Goal: Task Accomplishment & Management: Manage account settings

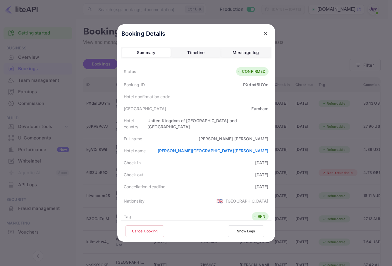
scroll to position [130, 0]
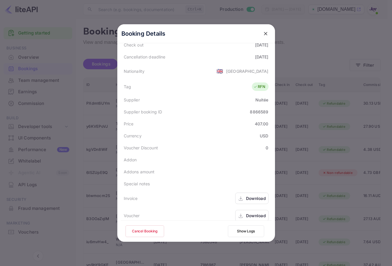
click at [263, 33] on icon "close" at bounding box center [266, 34] width 6 height 6
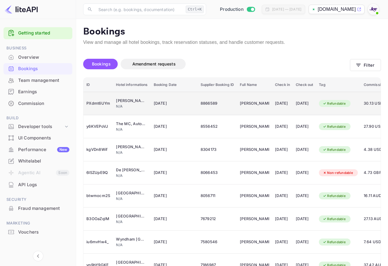
click at [282, 106] on div "[DATE]" at bounding box center [282, 103] width 15 height 9
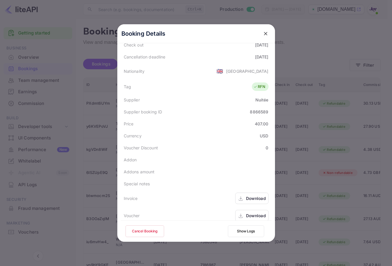
drag, startPoint x: 265, startPoint y: 4, endPoint x: 255, endPoint y: 31, distance: 29.0
click at [255, 31] on div "Booking Details" at bounding box center [196, 33] width 158 height 19
click at [264, 35] on icon "close" at bounding box center [266, 34] width 6 height 6
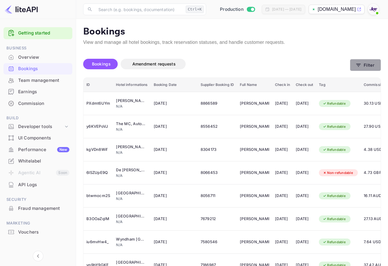
click at [366, 66] on button "Filter" at bounding box center [365, 65] width 31 height 12
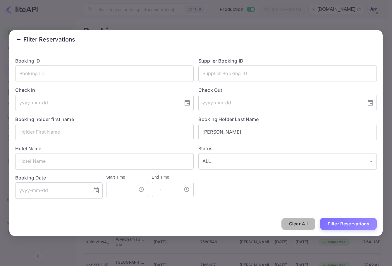
drag, startPoint x: 300, startPoint y: 226, endPoint x: 300, endPoint y: 223, distance: 3.3
click at [300, 225] on button "Clear All" at bounding box center [299, 224] width 34 height 13
drag, startPoint x: 248, startPoint y: 131, endPoint x: 244, endPoint y: 131, distance: 4.4
click at [247, 131] on input "text" at bounding box center [288, 132] width 179 height 16
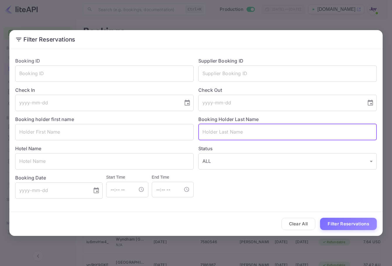
paste input "[PERSON_NAME]"
type input "[PERSON_NAME]"
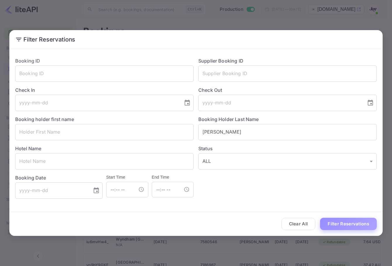
click at [359, 222] on button "Filter Reservations" at bounding box center [348, 224] width 57 height 13
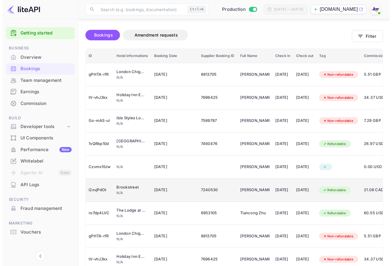
scroll to position [29, 0]
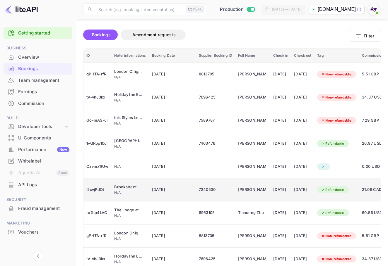
click at [282, 190] on div "[DATE]" at bounding box center [280, 189] width 15 height 9
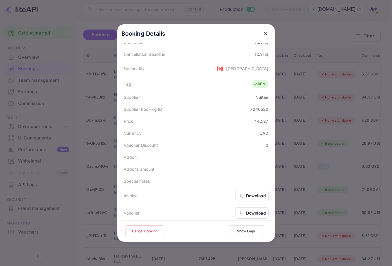
scroll to position [130, 0]
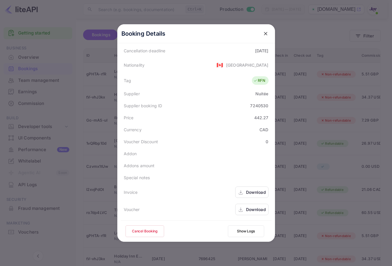
click at [261, 210] on div "Download" at bounding box center [256, 210] width 20 height 6
click at [264, 34] on icon "close" at bounding box center [266, 34] width 4 height 4
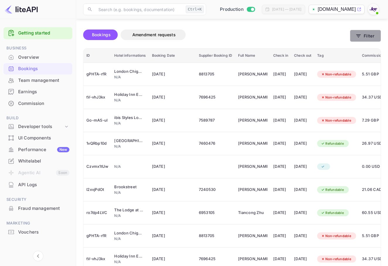
click at [377, 38] on button "Filter" at bounding box center [365, 36] width 31 height 12
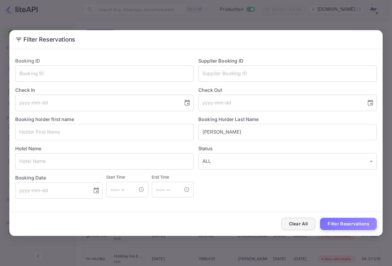
drag, startPoint x: 287, startPoint y: 235, endPoint x: 290, endPoint y: 223, distance: 12.3
click at [287, 234] on div "Clear All Filter Reservations" at bounding box center [196, 224] width 374 height 24
click at [290, 223] on button "Clear All" at bounding box center [299, 224] width 34 height 13
click at [61, 127] on input "text" at bounding box center [104, 132] width 179 height 16
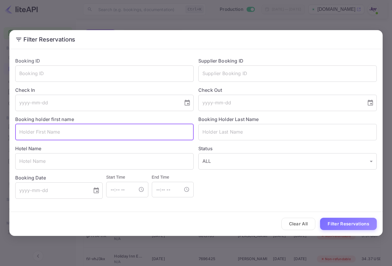
paste input "[PERSON_NAME]"
type input "[PERSON_NAME]"
drag, startPoint x: 141, startPoint y: 138, endPoint x: 271, endPoint y: 207, distance: 146.9
click at [140, 139] on input "text" at bounding box center [104, 132] width 179 height 16
paste input "[PERSON_NAME]"
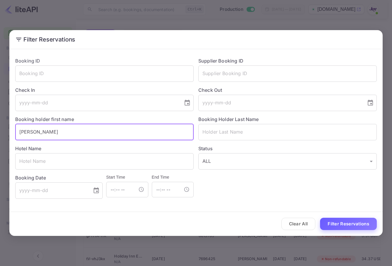
type input "[PERSON_NAME]"
click at [339, 226] on button "Filter Reservations" at bounding box center [348, 224] width 57 height 13
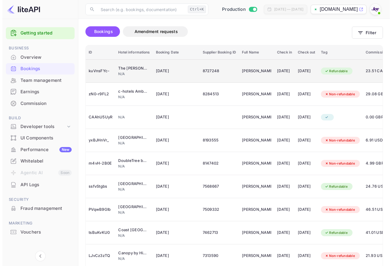
scroll to position [0, 0]
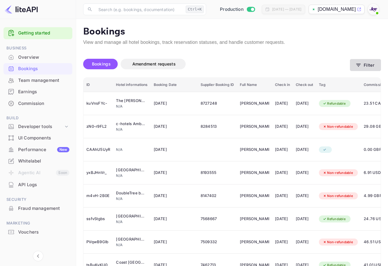
click at [364, 63] on button "Filter" at bounding box center [365, 65] width 31 height 12
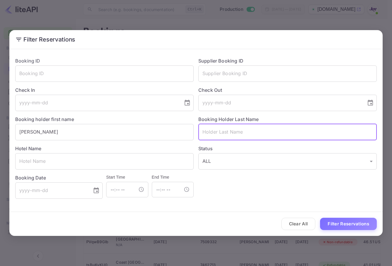
click at [231, 132] on input "text" at bounding box center [288, 132] width 179 height 16
paste input "[PERSON_NAME]"
type input "[PERSON_NAME]"
click at [348, 224] on button "Filter Reservations" at bounding box center [348, 224] width 57 height 13
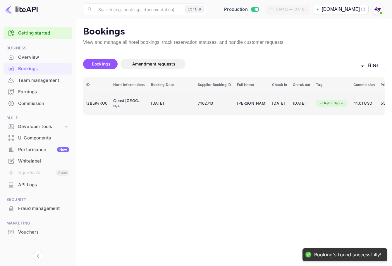
click at [307, 101] on div "[DATE]" at bounding box center [301, 103] width 17 height 9
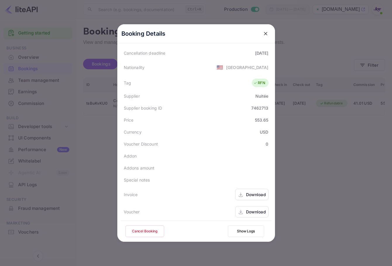
scroll to position [130, 0]
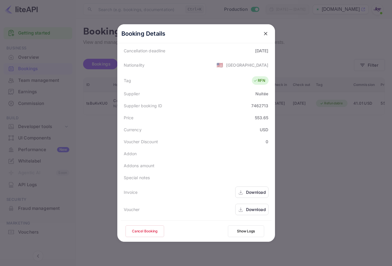
click at [256, 211] on div "Download" at bounding box center [256, 210] width 20 height 6
click at [256, 191] on div "Download" at bounding box center [256, 192] width 20 height 6
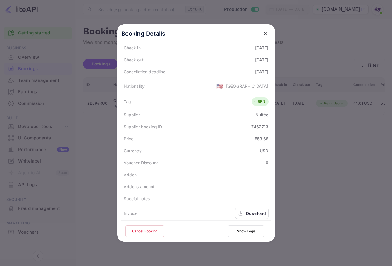
scroll to position [101, 0]
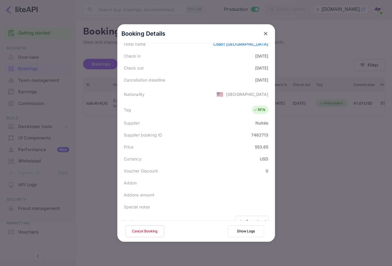
click at [268, 33] on button "close" at bounding box center [266, 33] width 11 height 11
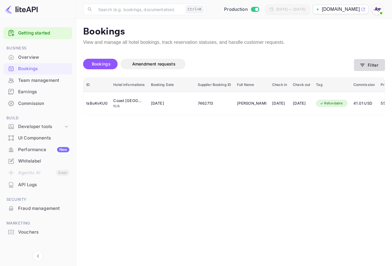
click at [378, 65] on button "Filter" at bounding box center [369, 65] width 31 height 12
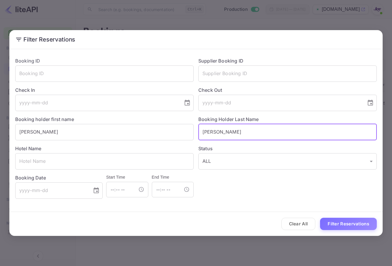
drag, startPoint x: 232, startPoint y: 133, endPoint x: 151, endPoint y: 141, distance: 81.8
click at [150, 141] on div "Booking ID ​ Supplier Booking ID ​ Check In ​ Check Out ​ Booking holder first …" at bounding box center [194, 126] width 367 height 146
paste input "[PERSON_NAME]"
type input "[PERSON_NAME]"
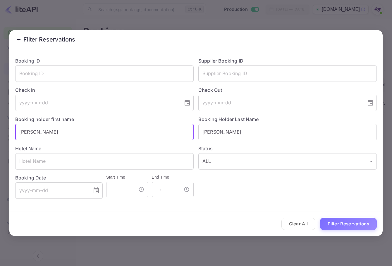
drag, startPoint x: 111, startPoint y: 126, endPoint x: 24, endPoint y: 124, distance: 87.0
click at [24, 122] on div "Booking holder first name [PERSON_NAME]" at bounding box center [102, 125] width 183 height 29
paste input "[PERSON_NAME]"
click at [60, 126] on input "SaLynd" at bounding box center [104, 132] width 179 height 16
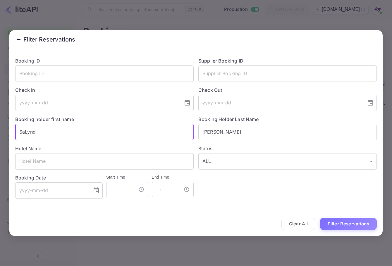
paste input "text"
type input "[PERSON_NAME]"
click at [351, 223] on button "Filter Reservations" at bounding box center [348, 224] width 57 height 13
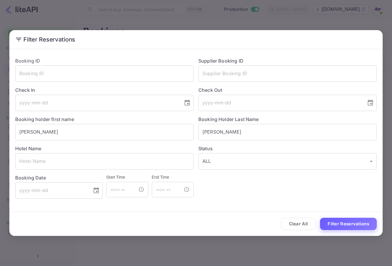
drag, startPoint x: 363, startPoint y: 218, endPoint x: 358, endPoint y: 220, distance: 5.0
click at [362, 220] on div "Clear All Filter Reservations" at bounding box center [196, 224] width 374 height 24
click at [357, 220] on button "Filter Reservations" at bounding box center [348, 224] width 57 height 13
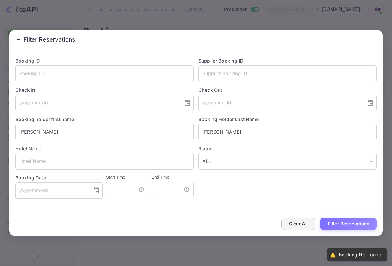
click at [306, 222] on button "Clear All" at bounding box center [299, 224] width 34 height 13
drag, startPoint x: 240, startPoint y: 71, endPoint x: 241, endPoint y: 79, distance: 7.7
click at [240, 74] on input "text" at bounding box center [288, 74] width 179 height 16
paste input "8866589"
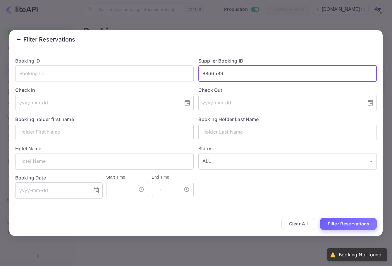
type input "8866589"
click at [366, 227] on button "Filter Reservations" at bounding box center [348, 224] width 57 height 13
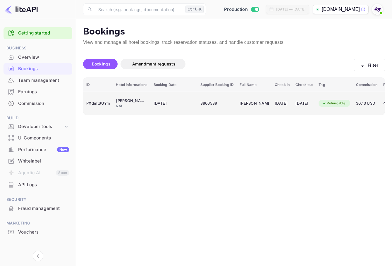
click at [196, 102] on td "[DATE]" at bounding box center [174, 103] width 47 height 23
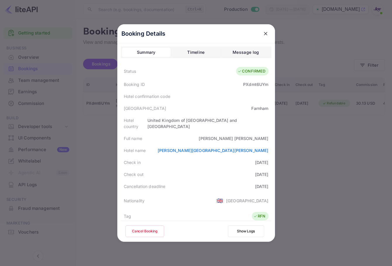
scroll to position [0, 0]
drag, startPoint x: 241, startPoint y: 136, endPoint x: 254, endPoint y: 139, distance: 12.9
click at [254, 139] on div "Status CONFIRMED Booking ID PXdmt6UYm Hotel confirmation code [GEOGRAPHIC_DATA]…" at bounding box center [196, 209] width 151 height 290
drag, startPoint x: 252, startPoint y: 134, endPoint x: 240, endPoint y: 131, distance: 11.6
click at [251, 136] on div "[PERSON_NAME]" at bounding box center [234, 139] width 70 height 6
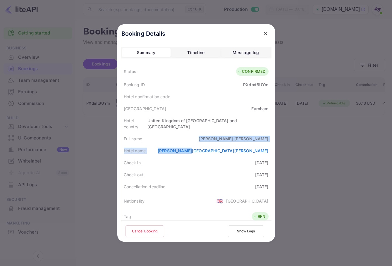
click at [226, 133] on div "Full name [PERSON_NAME]" at bounding box center [196, 139] width 151 height 12
click at [233, 169] on div "Check out [DATE]" at bounding box center [196, 175] width 151 height 12
click at [155, 228] on button "Cancel Booking" at bounding box center [145, 232] width 39 height 12
drag, startPoint x: 250, startPoint y: 106, endPoint x: 262, endPoint y: 109, distance: 12.6
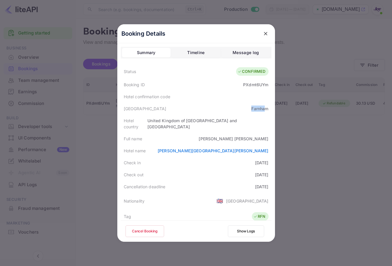
click at [262, 108] on div "[GEOGRAPHIC_DATA]" at bounding box center [196, 109] width 151 height 12
drag, startPoint x: 262, startPoint y: 109, endPoint x: 251, endPoint y: 116, distance: 13.2
click at [262, 109] on div "Farnham" at bounding box center [260, 109] width 17 height 6
click at [151, 231] on button "Cancel Booking" at bounding box center [145, 232] width 39 height 12
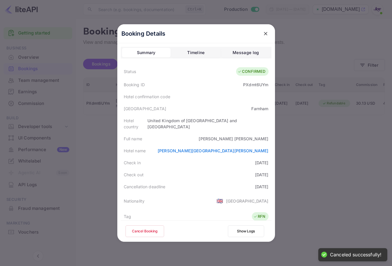
click at [264, 33] on icon "close" at bounding box center [266, 34] width 6 height 6
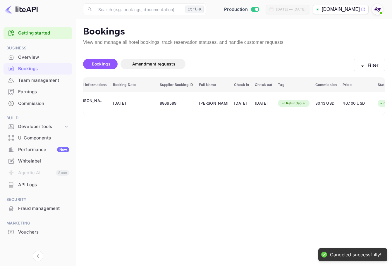
scroll to position [0, 83]
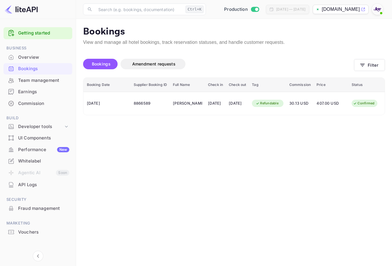
click at [261, 141] on main "Bookings View and manage all hotel bookings, track reservation statuses, and ha…" at bounding box center [234, 142] width 316 height 247
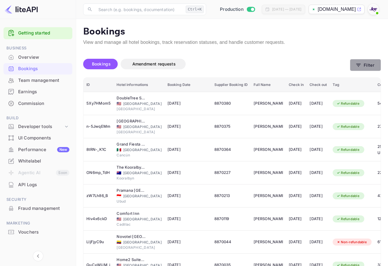
click at [364, 64] on button "Filter" at bounding box center [365, 65] width 31 height 12
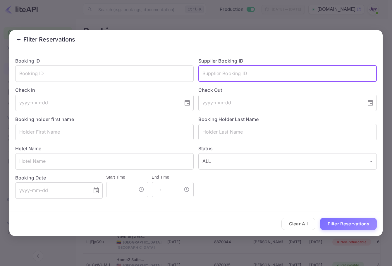
drag, startPoint x: 250, startPoint y: 74, endPoint x: 251, endPoint y: 78, distance: 4.4
click at [250, 73] on input "text" at bounding box center [288, 74] width 179 height 16
paste input "8866589"
type input "8866589"
drag, startPoint x: 361, startPoint y: 228, endPoint x: 361, endPoint y: 223, distance: 5.9
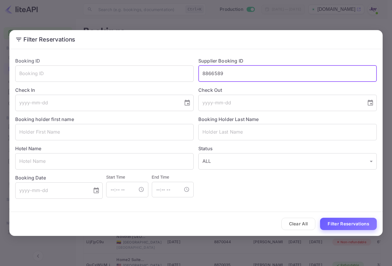
click at [361, 228] on button "Filter Reservations" at bounding box center [348, 224] width 57 height 13
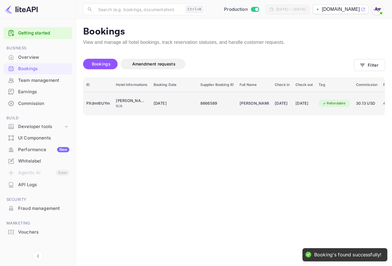
click at [217, 105] on div "8866589" at bounding box center [217, 103] width 33 height 9
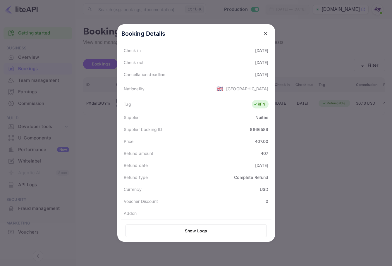
scroll to position [132, 0]
